Goal: Obtain resource: Obtain resource

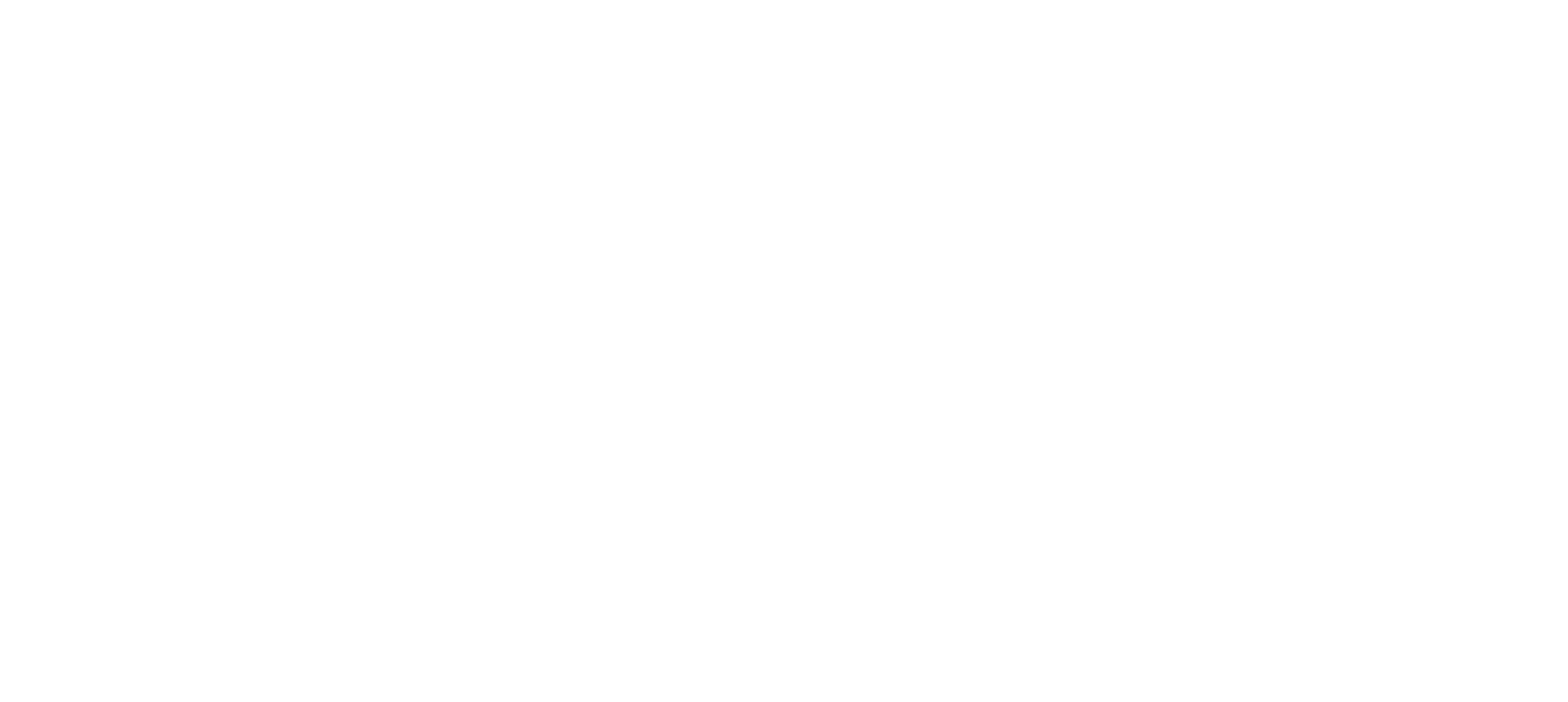
click at [574, 143] on body at bounding box center [784, 351] width 1568 height 702
select select "*"
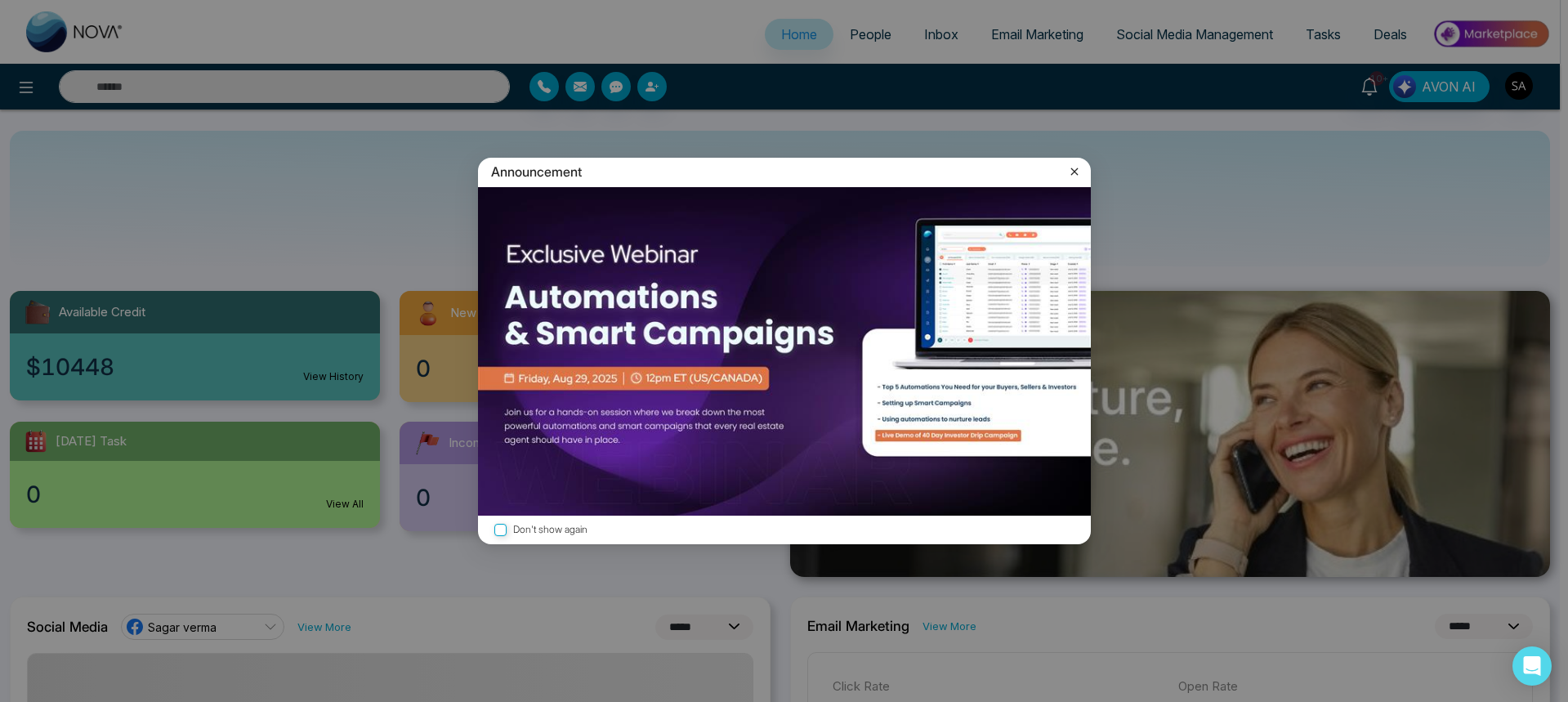
click at [1078, 171] on icon at bounding box center [1074, 171] width 16 height 16
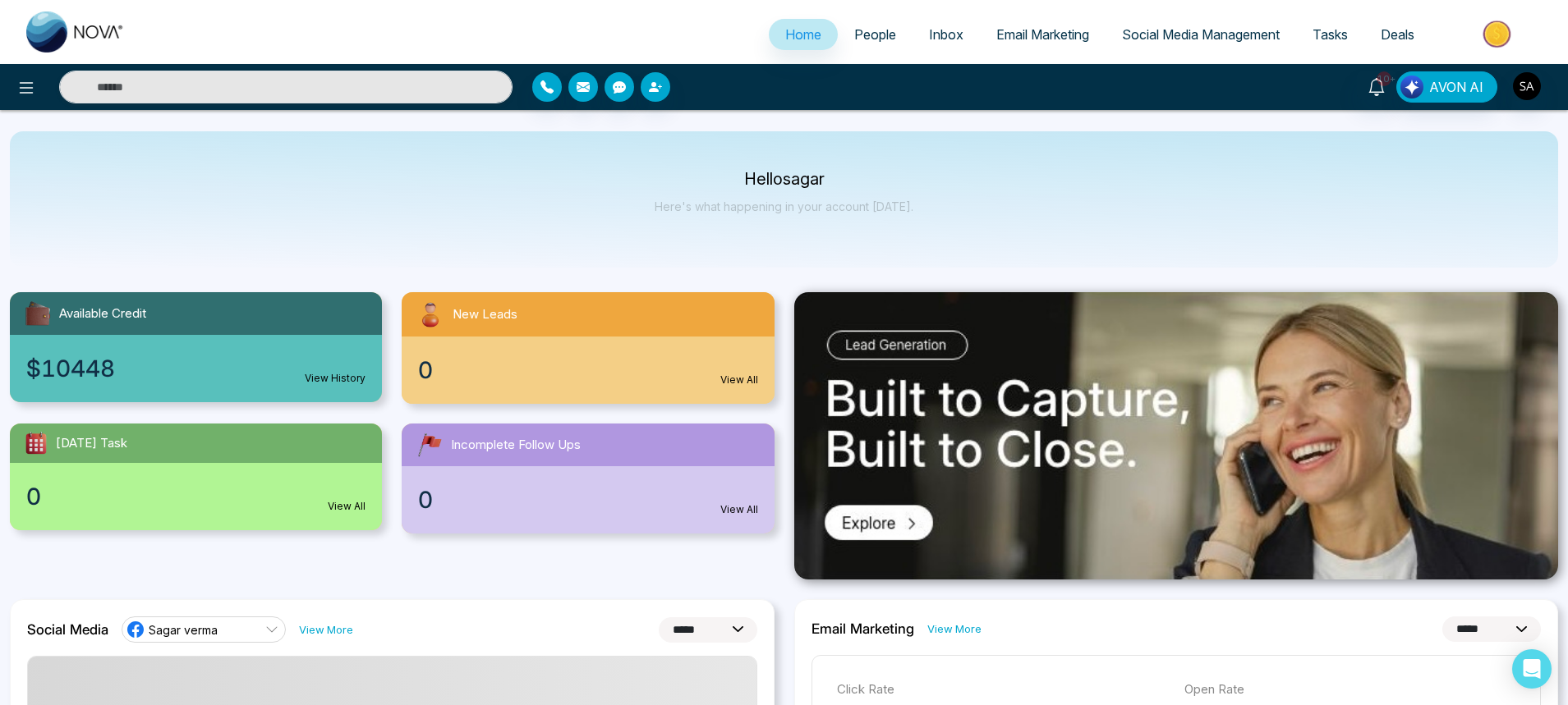
click at [1486, 38] on img at bounding box center [1498, 33] width 119 height 37
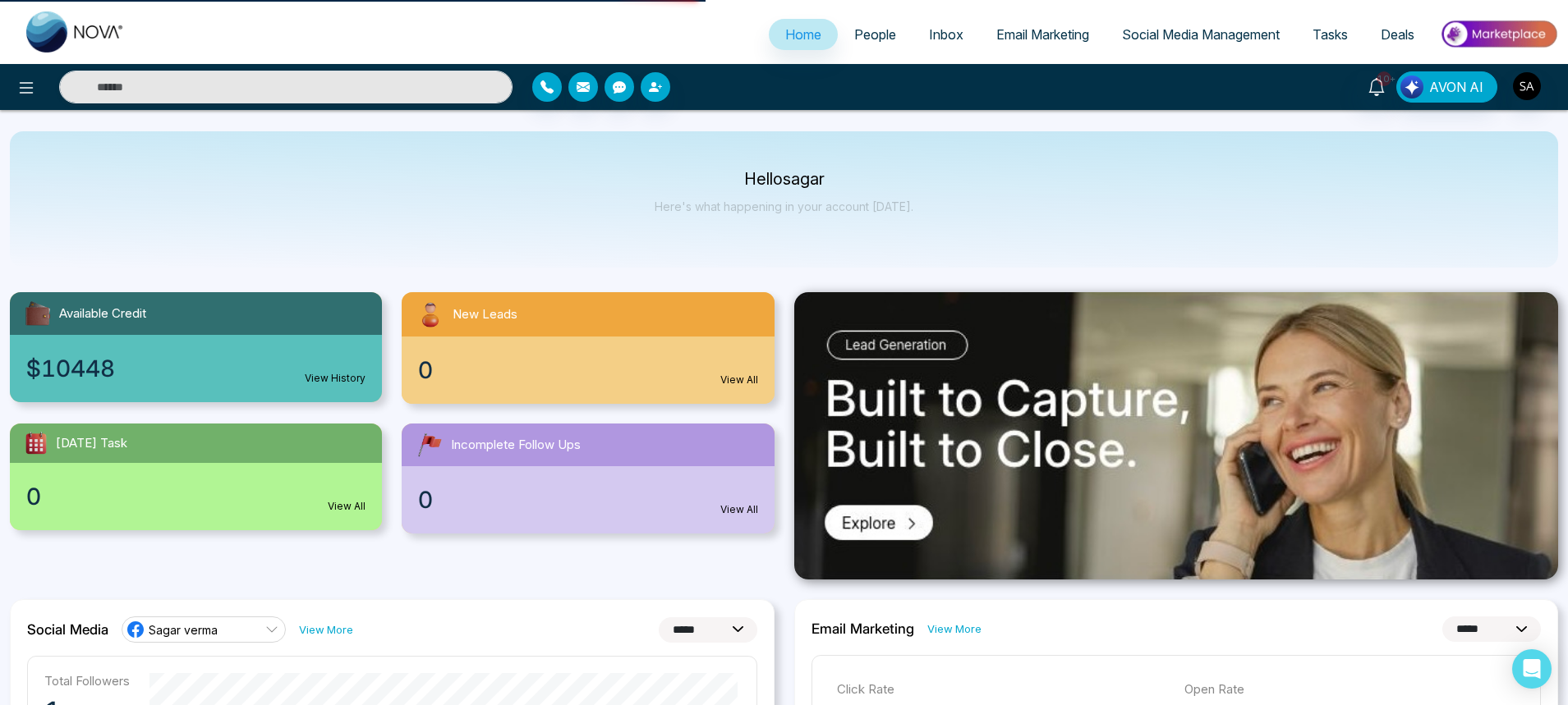
click at [1055, 187] on div "Hello sagar Here's what happening in your account [DATE]." at bounding box center [784, 199] width 1548 height 136
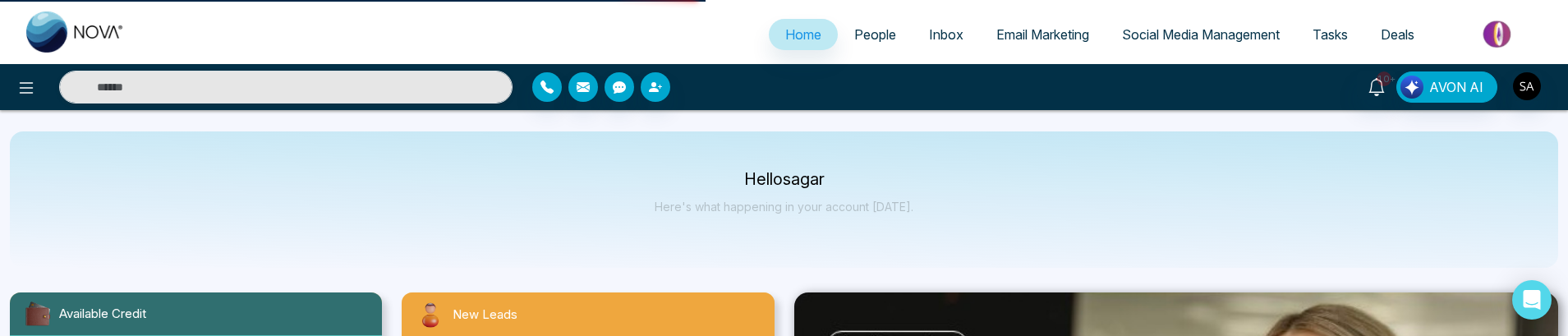
click at [35, 27] on img at bounding box center [76, 32] width 99 height 41
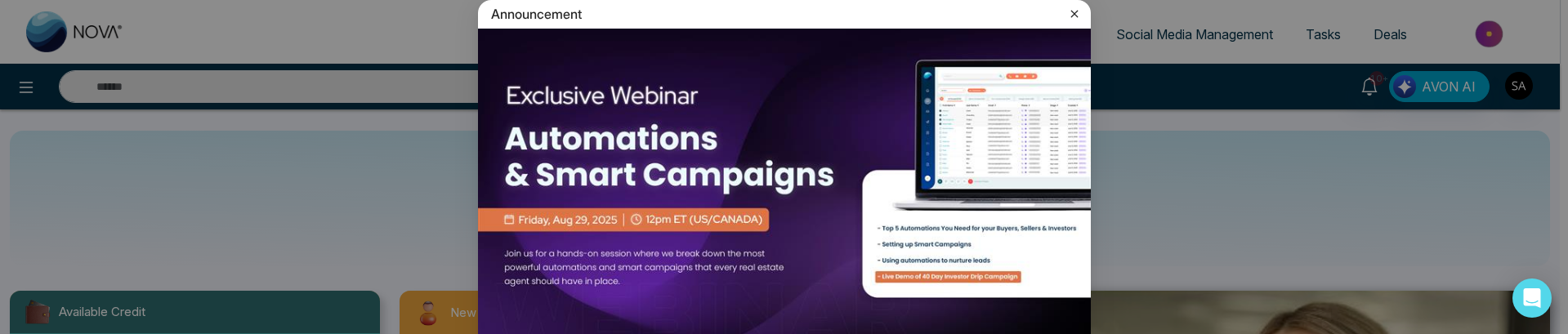
click at [1067, 12] on icon at bounding box center [1074, 14] width 16 height 16
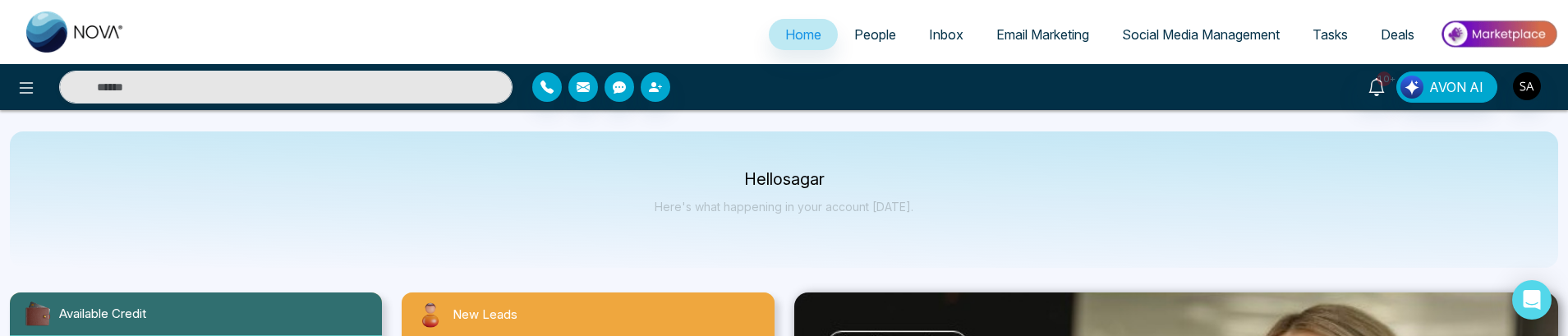
click at [1497, 37] on img at bounding box center [1498, 33] width 119 height 37
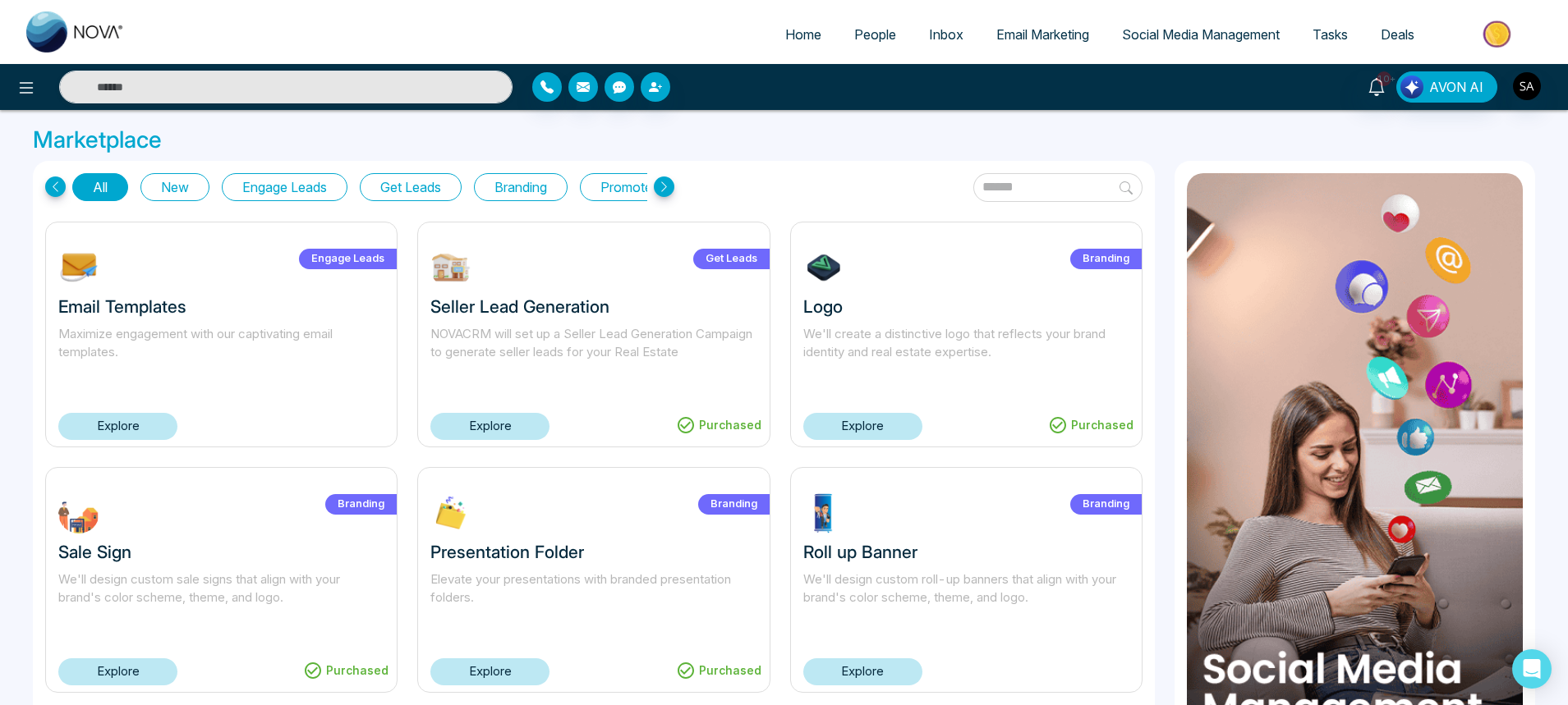
click at [147, 430] on link "Explore" at bounding box center [118, 426] width 119 height 27
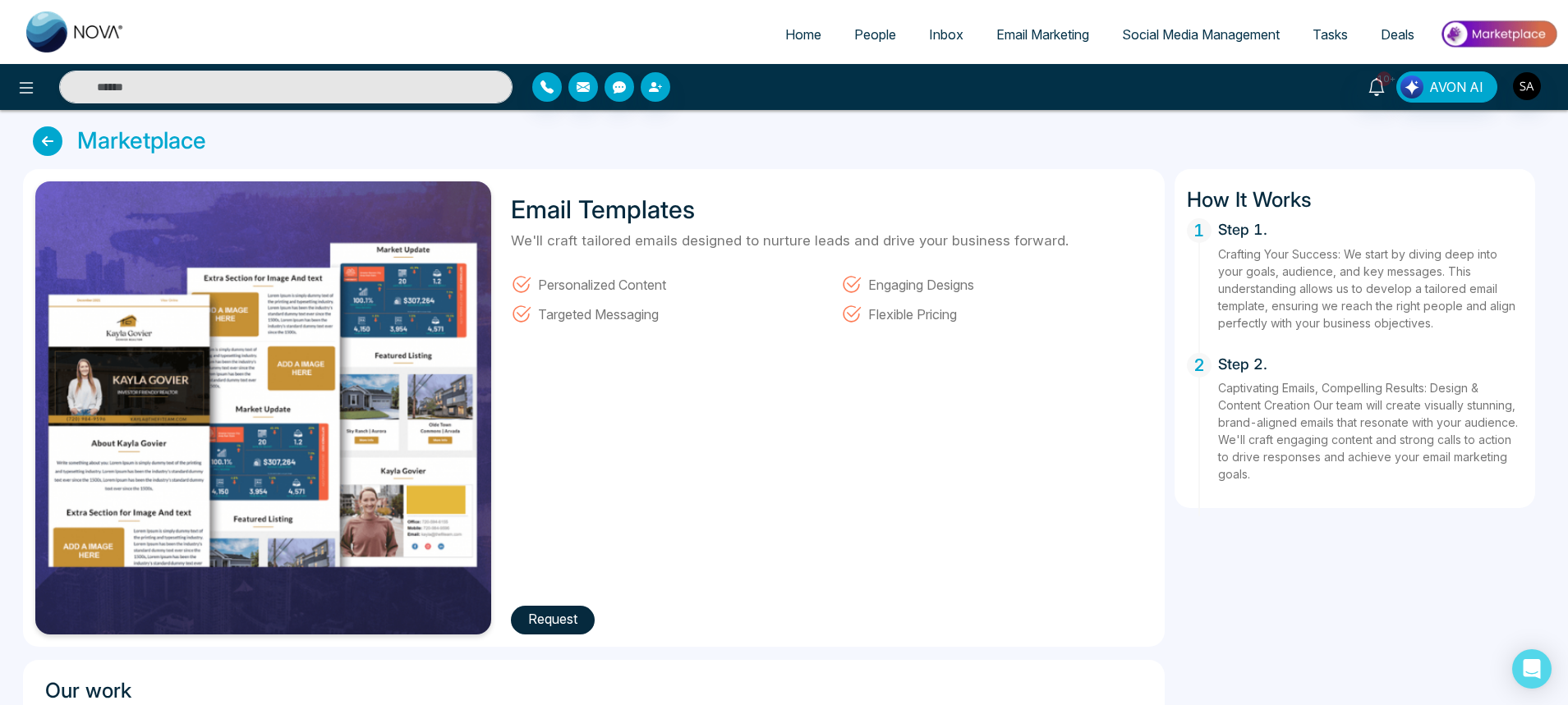
click at [584, 612] on button "Request" at bounding box center [553, 621] width 84 height 29
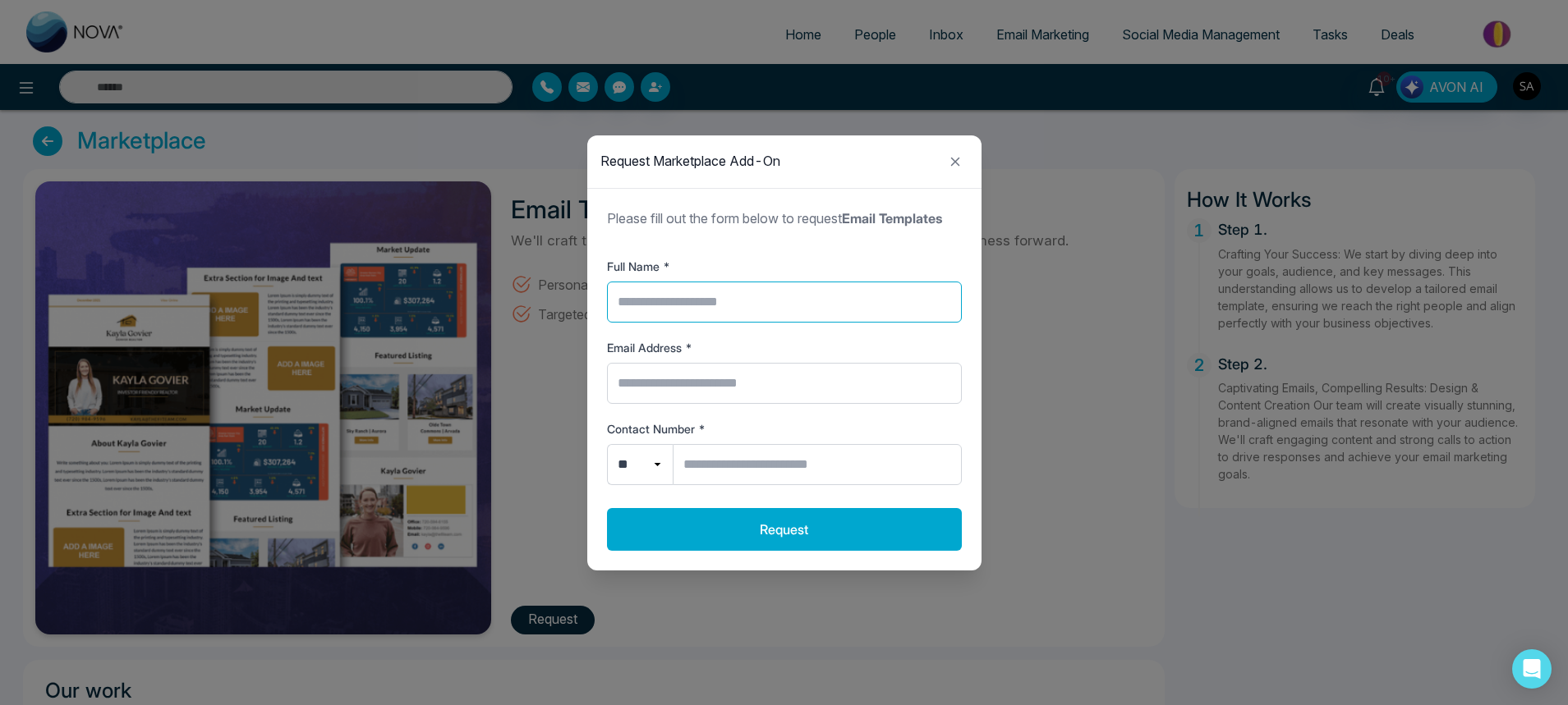
click at [657, 314] on input "Full Name *" at bounding box center [784, 302] width 355 height 41
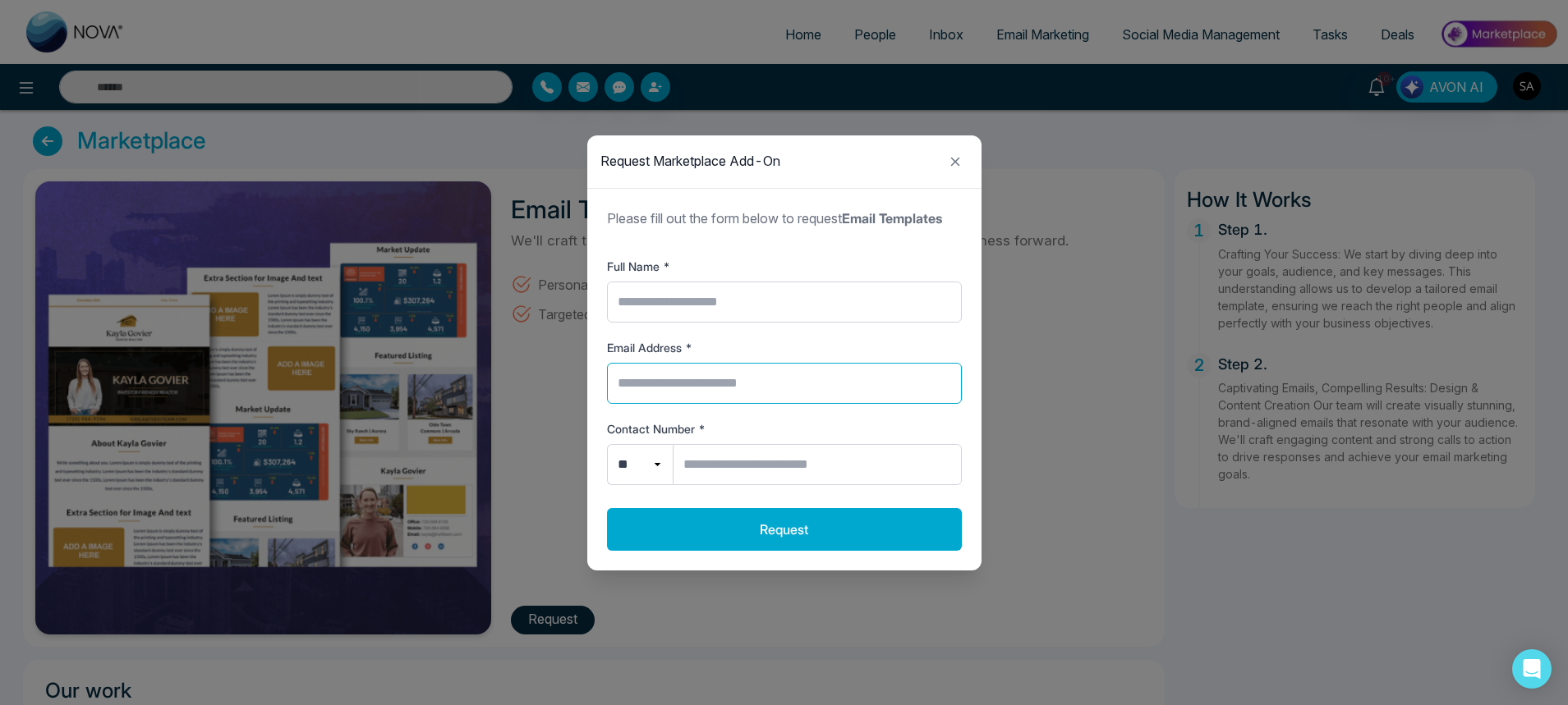
click at [654, 386] on input "Email Address *" at bounding box center [784, 384] width 355 height 41
click at [969, 428] on div "Please fill out the form below to request Email Templates Full Name * Email Add…" at bounding box center [784, 390] width 394 height 362
click at [800, 462] on input "Contact Number *" at bounding box center [817, 465] width 289 height 41
select select "**"
click at [607, 444] on select "** ***" at bounding box center [639, 465] width 66 height 41
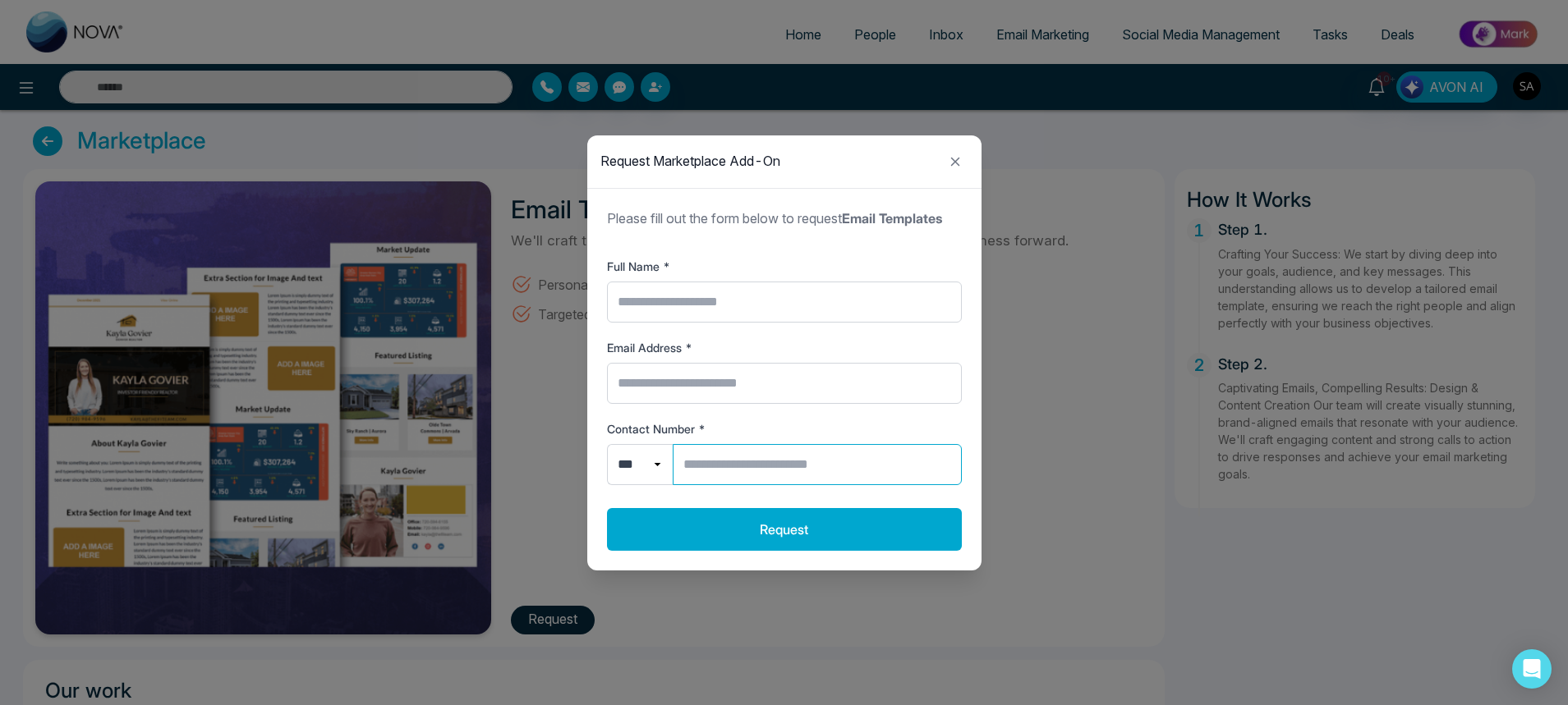
click at [726, 459] on input "Contact Number *" at bounding box center [817, 465] width 289 height 41
click at [906, 432] on label "Contact Number *" at bounding box center [784, 429] width 355 height 17
click at [906, 444] on input "Contact Number *" at bounding box center [817, 465] width 289 height 41
click at [810, 470] on input "Contact Number *" at bounding box center [817, 465] width 289 height 41
click at [767, 420] on label "Contact Number *" at bounding box center [784, 429] width 355 height 17
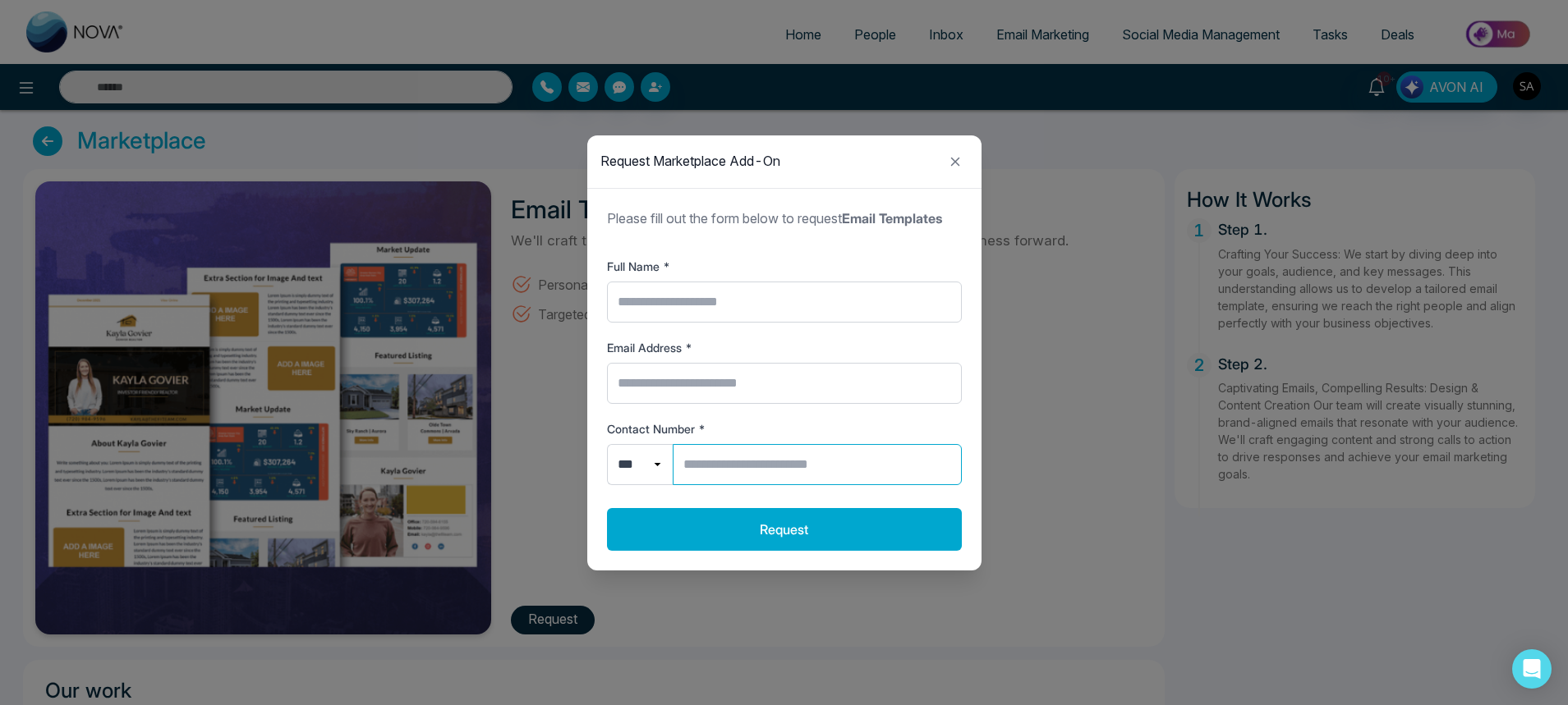
click at [767, 444] on input "Contact Number *" at bounding box center [817, 465] width 289 height 41
click at [953, 153] on icon "Close modal" at bounding box center [955, 161] width 20 height 20
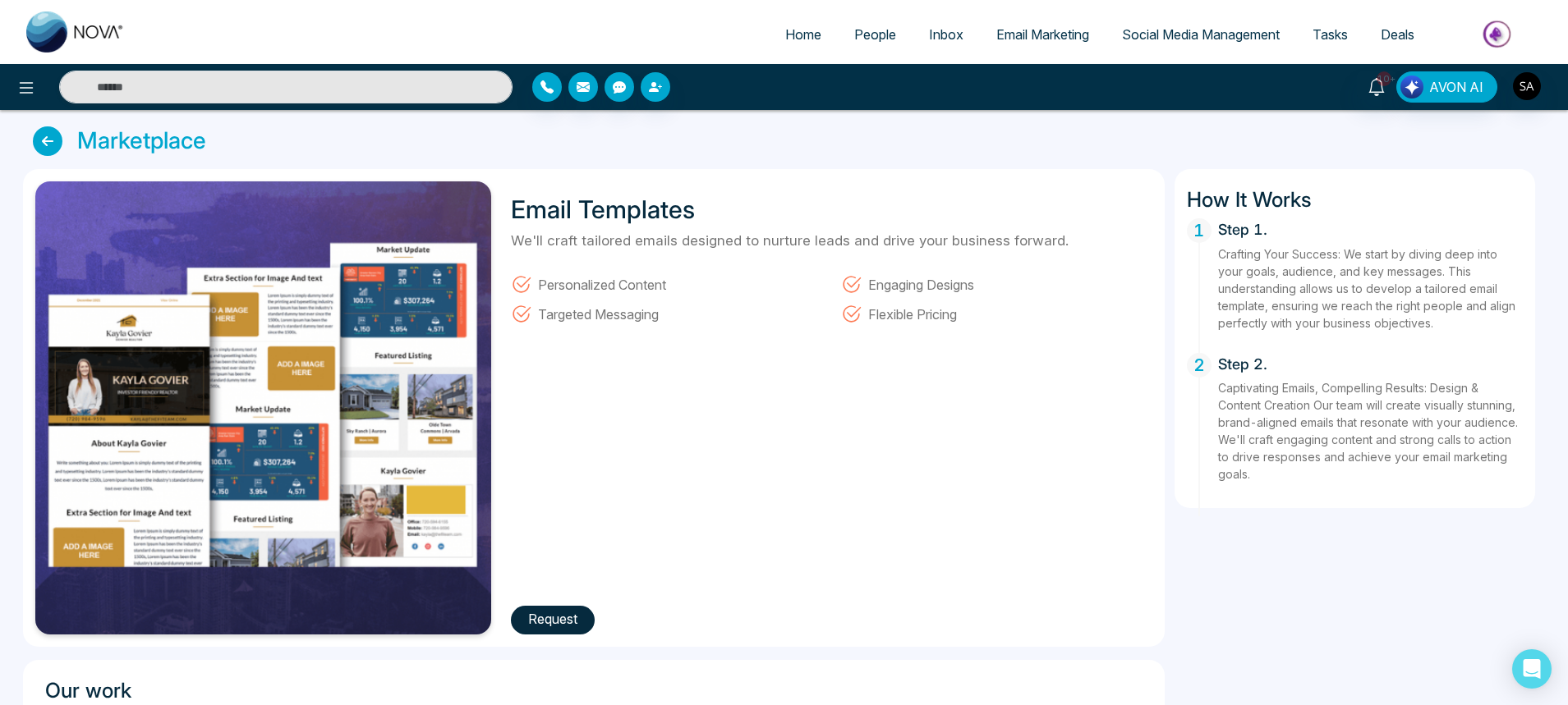
click at [761, 99] on div at bounding box center [718, 87] width 372 height 30
click at [1379, 91] on icon at bounding box center [1376, 86] width 18 height 18
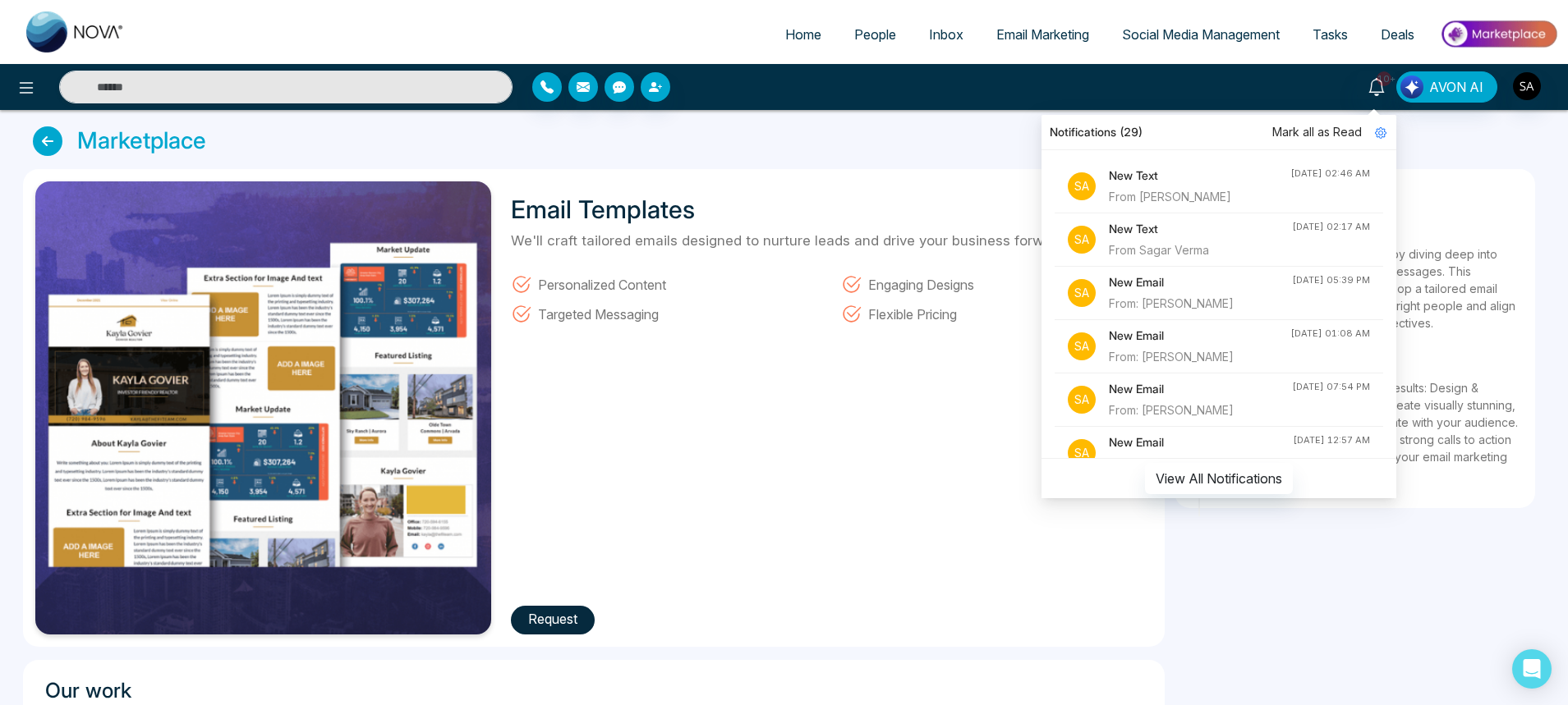
click at [930, 280] on span "Engaging Designs" at bounding box center [921, 284] width 106 height 21
